Goal: Information Seeking & Learning: Learn about a topic

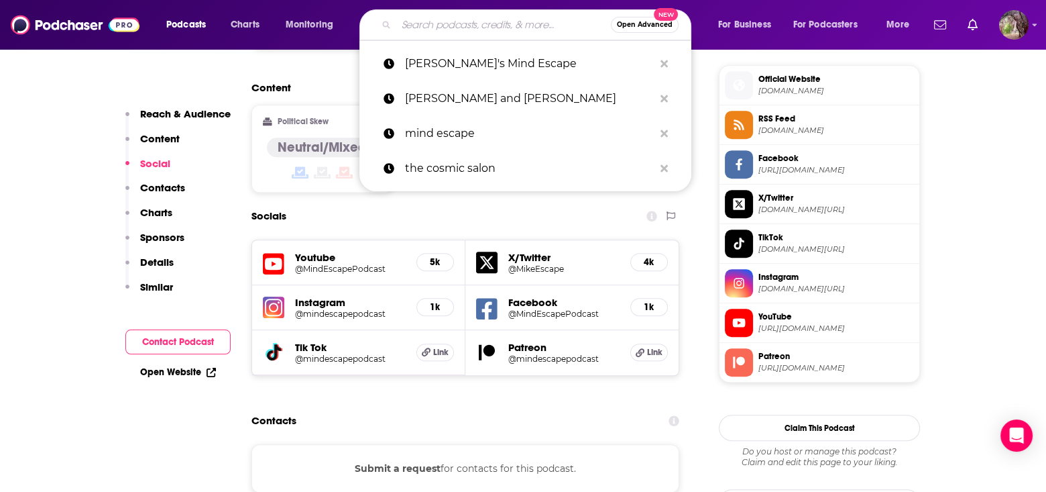
type input "Boundless Body"
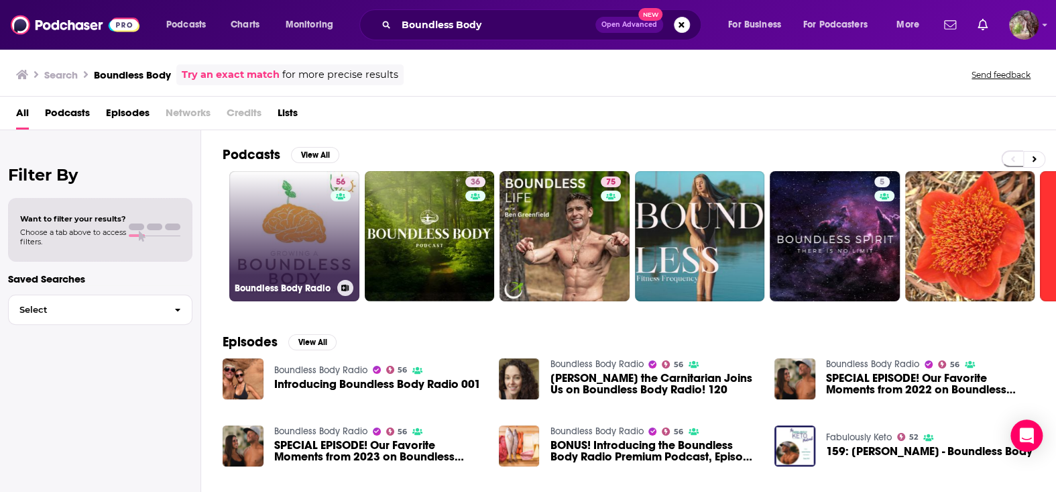
click at [298, 255] on link "56 Boundless Body Radio" at bounding box center [294, 236] width 130 height 130
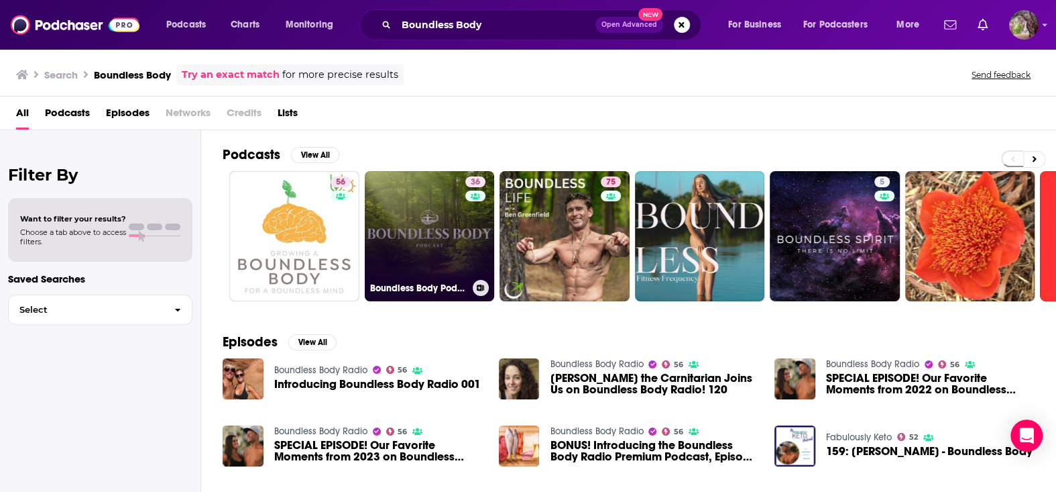
click at [427, 226] on link "36 Boundless Body Podcast" at bounding box center [430, 236] width 130 height 130
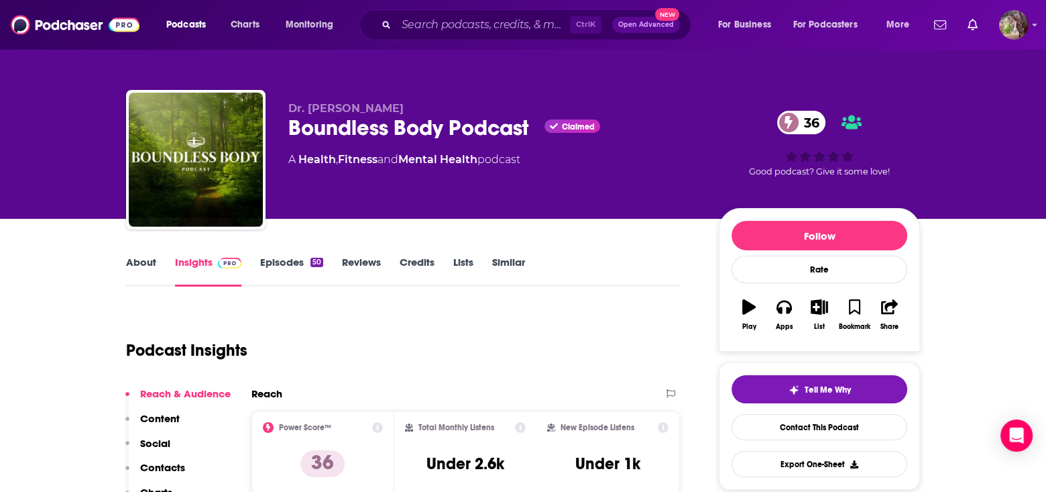
click at [133, 258] on link "About" at bounding box center [141, 271] width 30 height 31
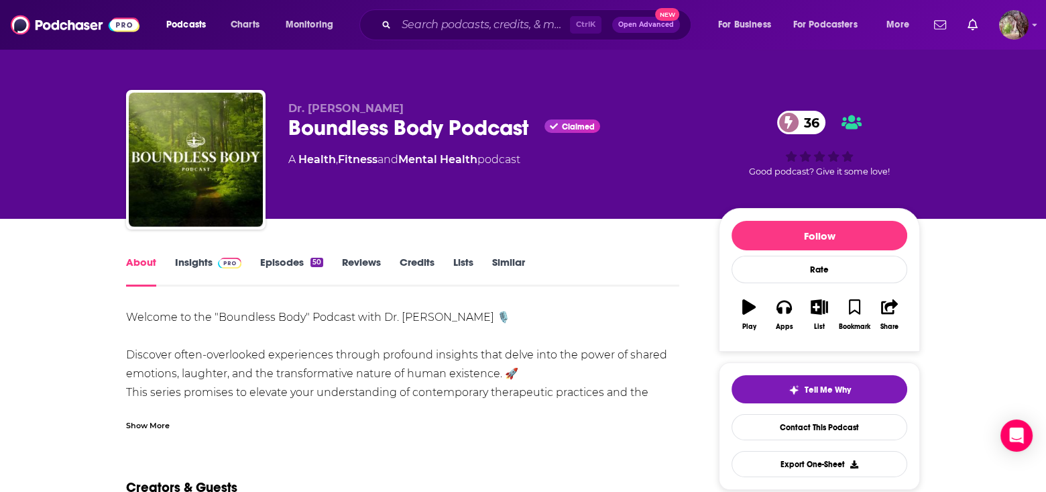
click at [294, 376] on div "Welcome to the "Boundless Body" Podcast with Dr. [PERSON_NAME] 🎙️ Discover ofte…" at bounding box center [402, 392] width 553 height 169
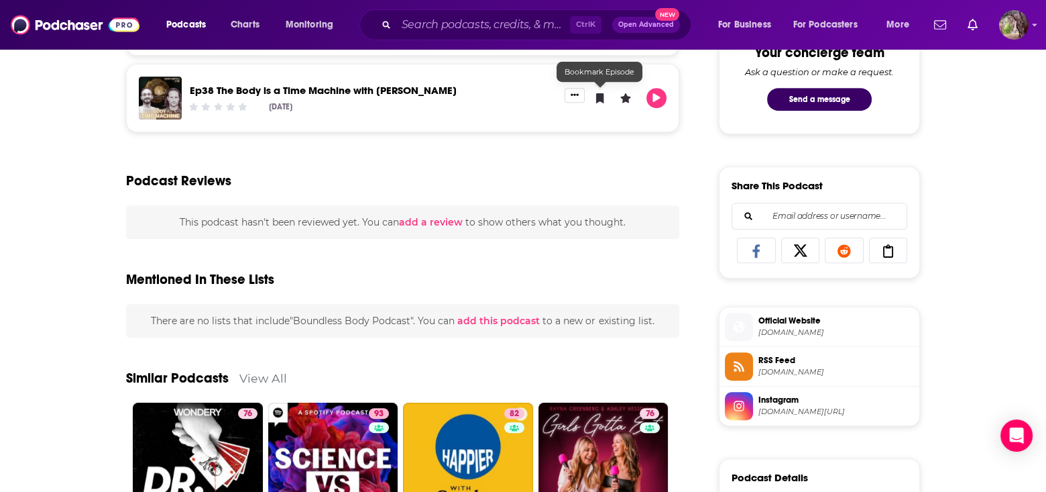
scroll to position [805, 0]
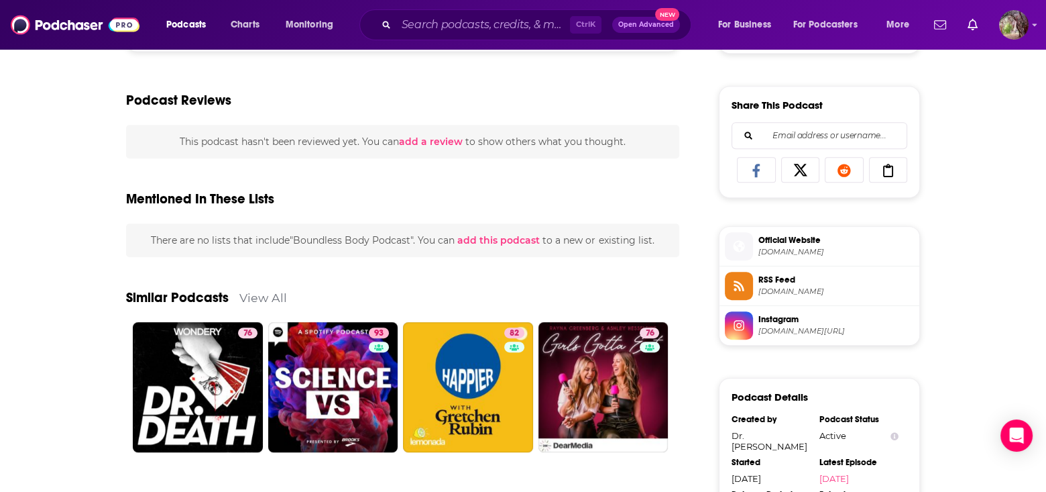
click at [805, 247] on span "[DOMAIN_NAME]" at bounding box center [837, 252] width 156 height 10
click at [763, 286] on span "[DOMAIN_NAME]" at bounding box center [837, 291] width 156 height 10
click at [817, 320] on span "Instagram" at bounding box center [837, 319] width 156 height 12
